Goal: Information Seeking & Learning: Check status

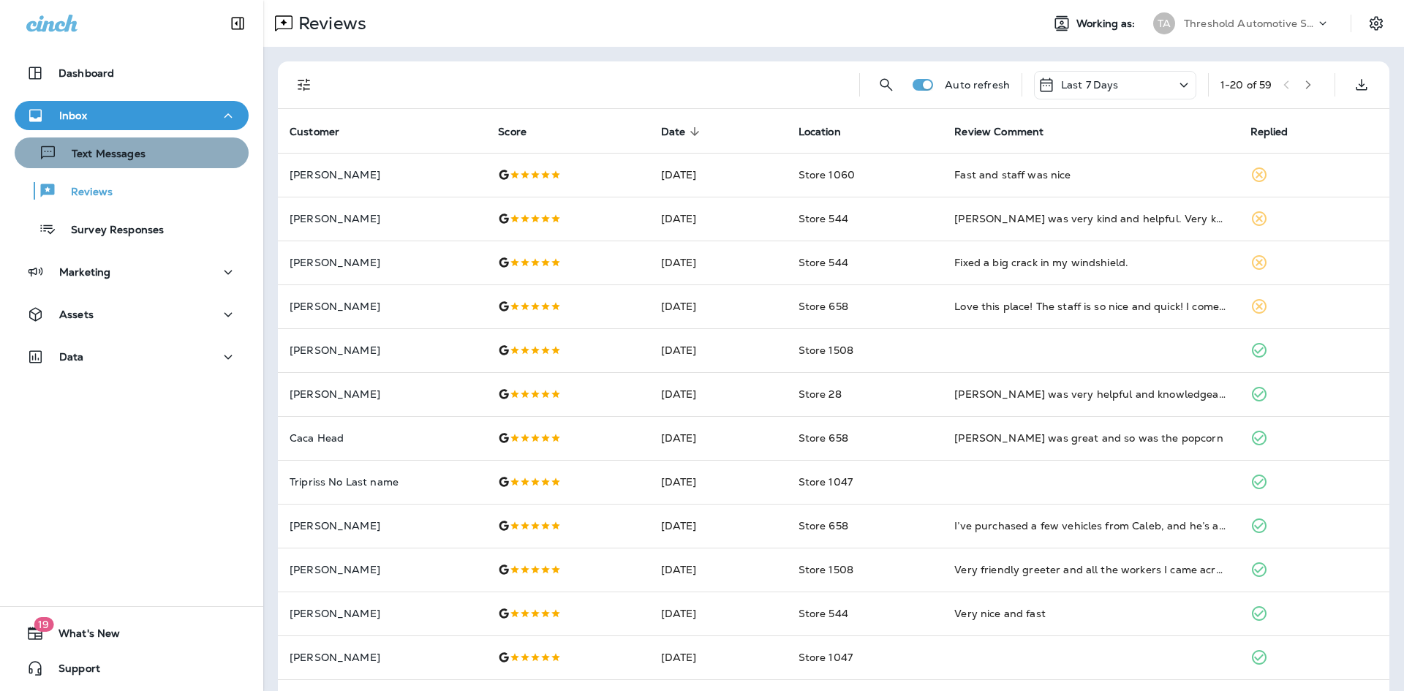
click at [151, 157] on div "Text Messages" at bounding box center [131, 153] width 222 height 22
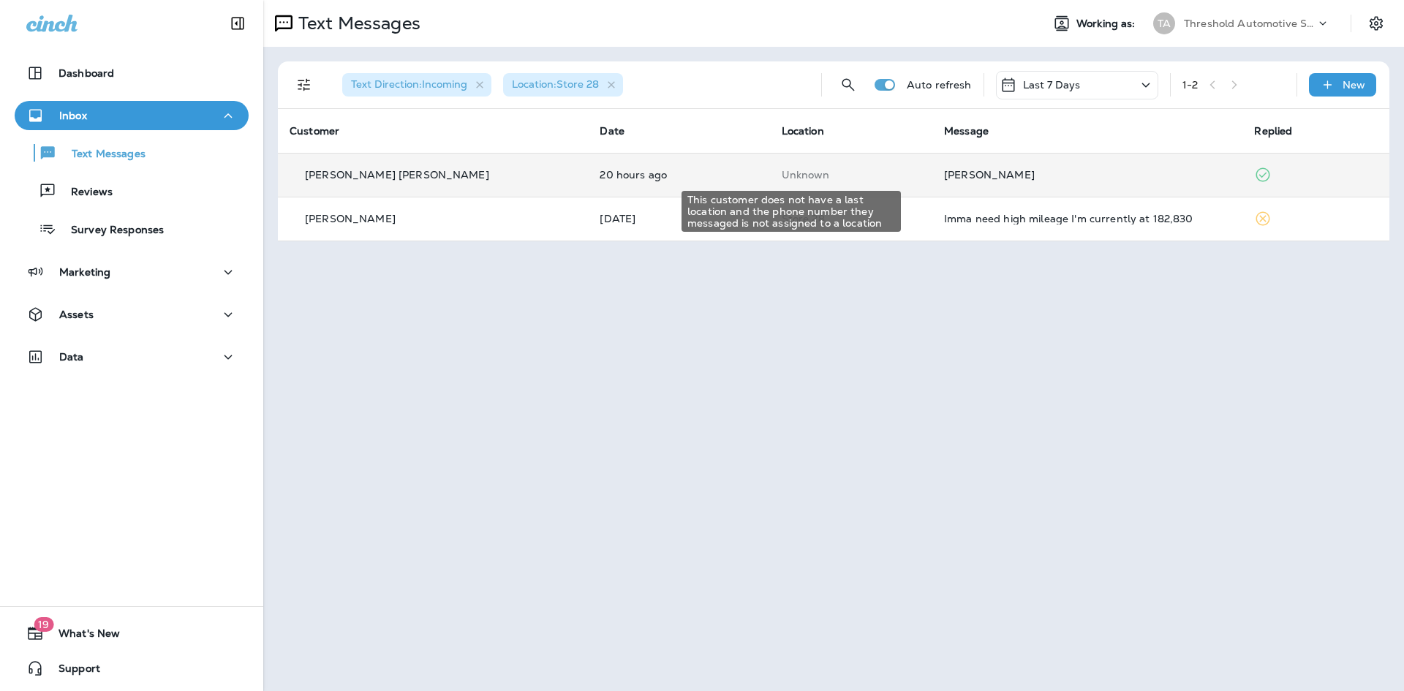
click at [782, 179] on p "Unknown" at bounding box center [851, 175] width 139 height 12
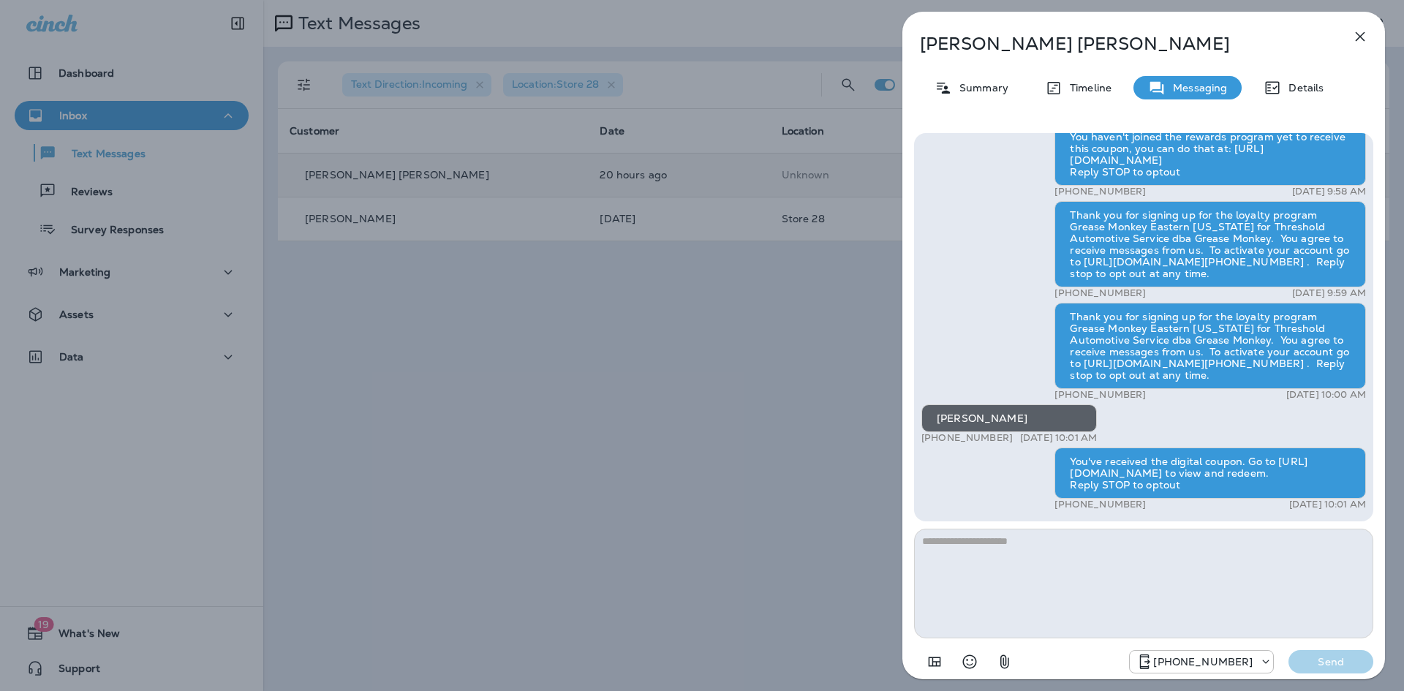
click at [1365, 33] on icon "button" at bounding box center [1360, 37] width 18 height 18
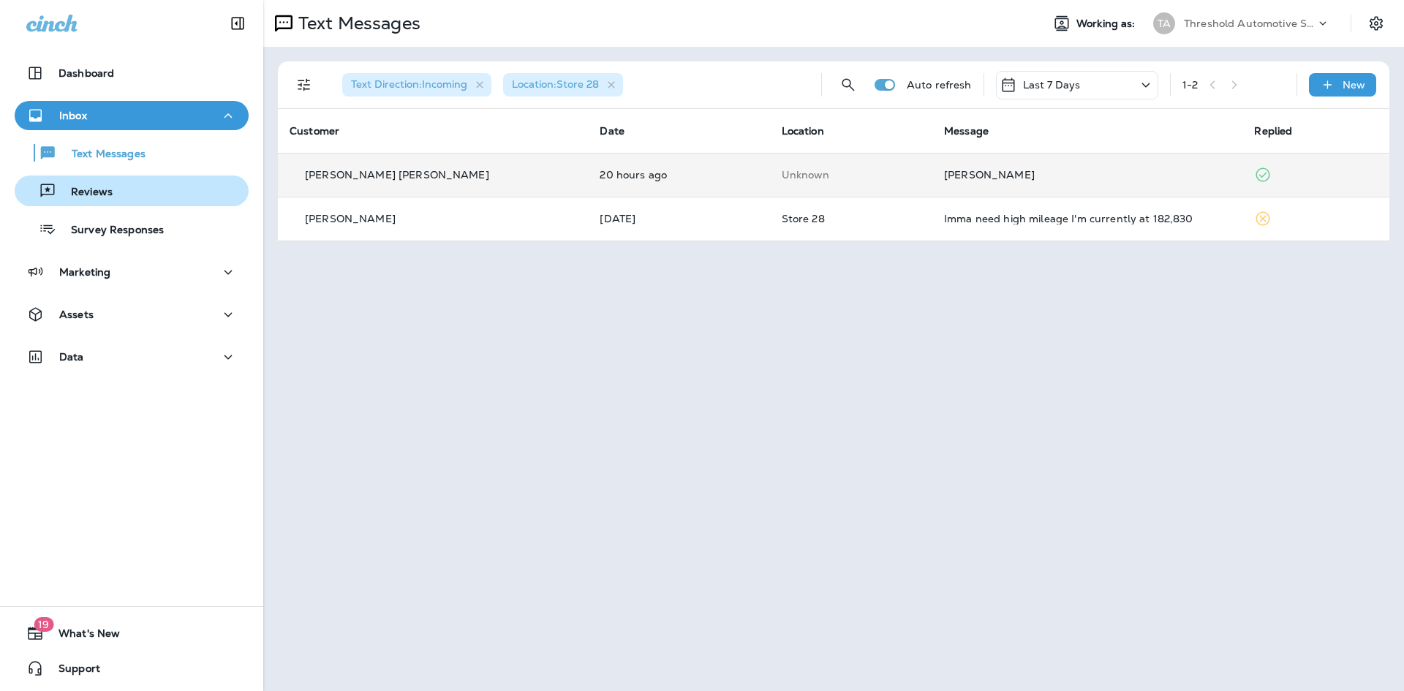
click at [121, 199] on div "Reviews" at bounding box center [131, 191] width 222 height 22
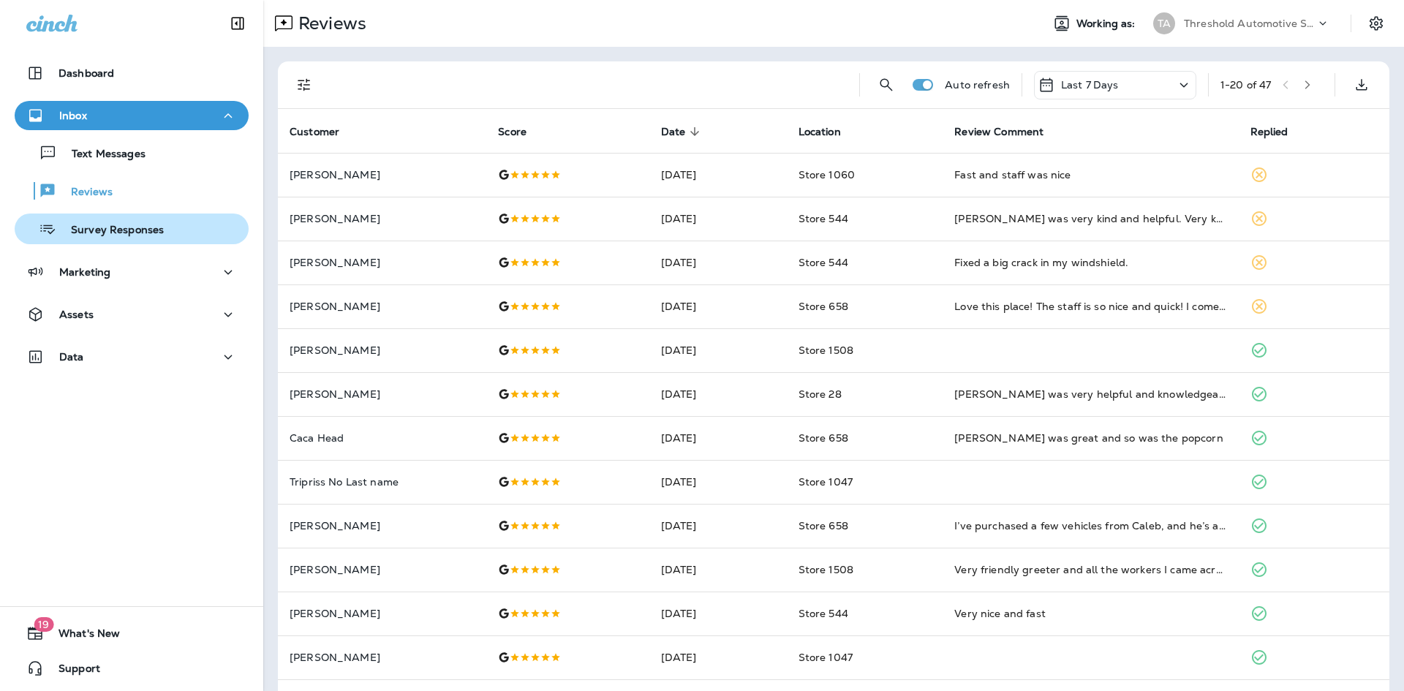
click at [134, 224] on p "Survey Responses" at bounding box center [110, 231] width 108 height 14
